Goal: Submit feedback/report problem: Submit feedback/report problem

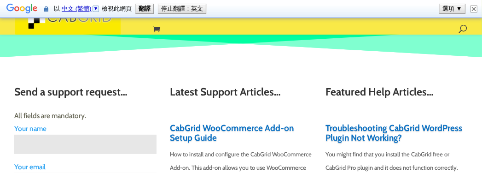
type input "Darwin"
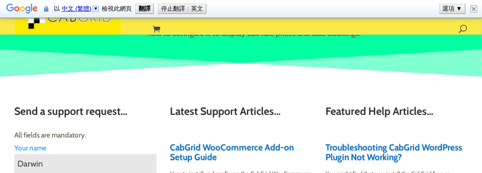
type input "Darwin"
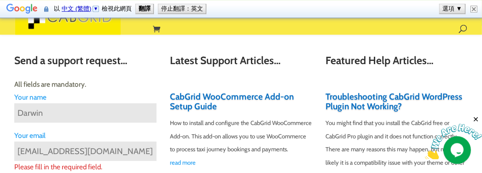
type input "[EMAIL_ADDRESS][DOMAIN_NAME]"
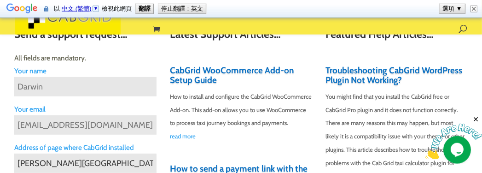
scroll to position [0, 16]
type input "[PERSON_NAME][GEOGRAPHIC_DATA][DOMAIN_NAME]"
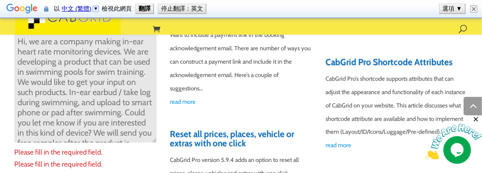
scroll to position [151, 0]
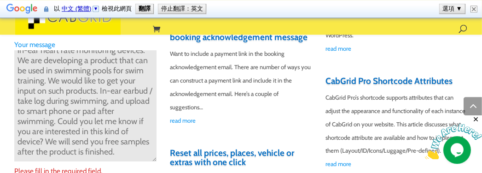
type textarea "Hi, we are a company making in-ear heart rate monitoring devices. We are develo…"
